Goal: Go to known website: Access a specific website the user already knows

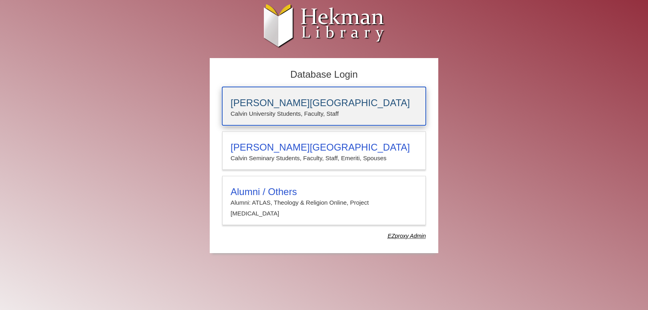
click at [414, 101] on h3 "[PERSON_NAME][GEOGRAPHIC_DATA]" at bounding box center [323, 102] width 187 height 11
